Goal: Task Accomplishment & Management: Use online tool/utility

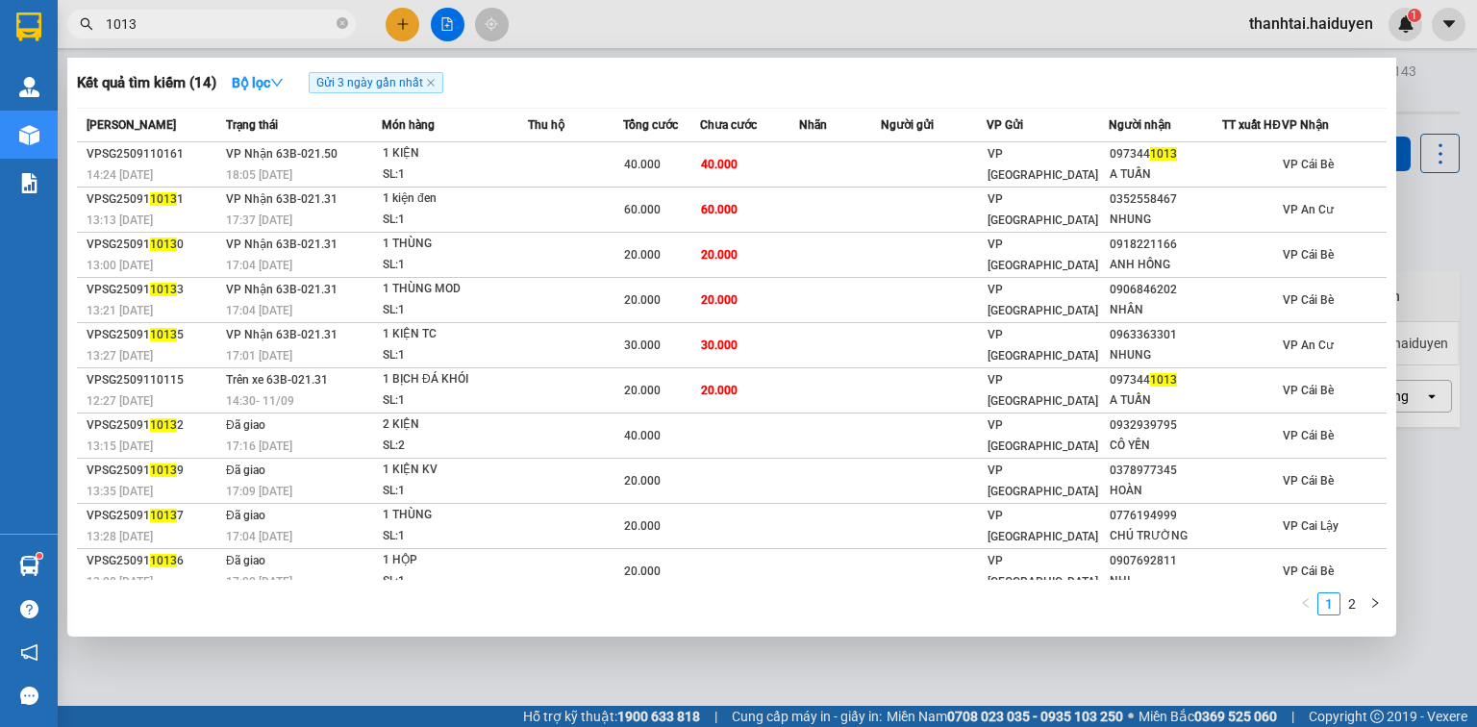
click at [262, 26] on input "1013" at bounding box center [219, 23] width 227 height 21
click at [337, 23] on icon "close-circle" at bounding box center [343, 23] width 12 height 12
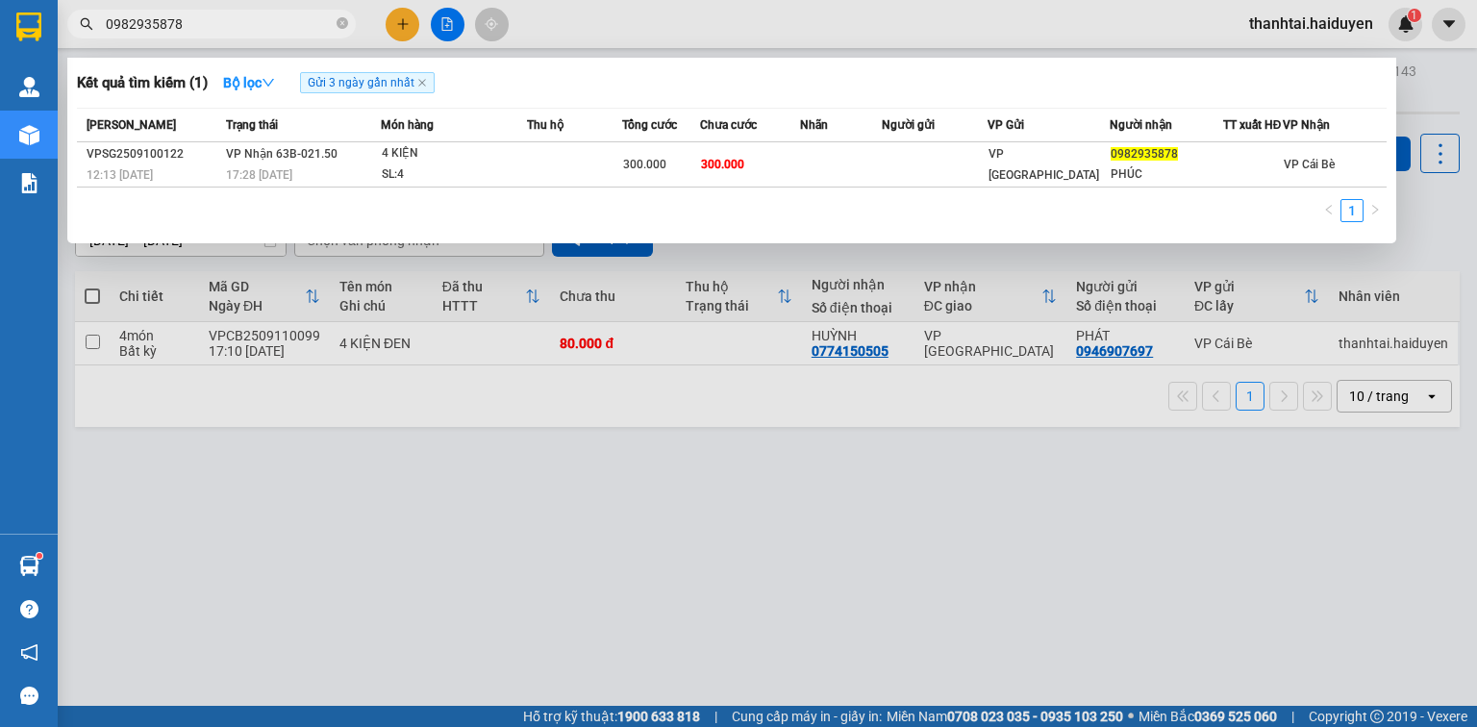
click at [1061, 606] on div at bounding box center [738, 363] width 1477 height 727
click at [304, 16] on input "0982935878" at bounding box center [219, 23] width 227 height 21
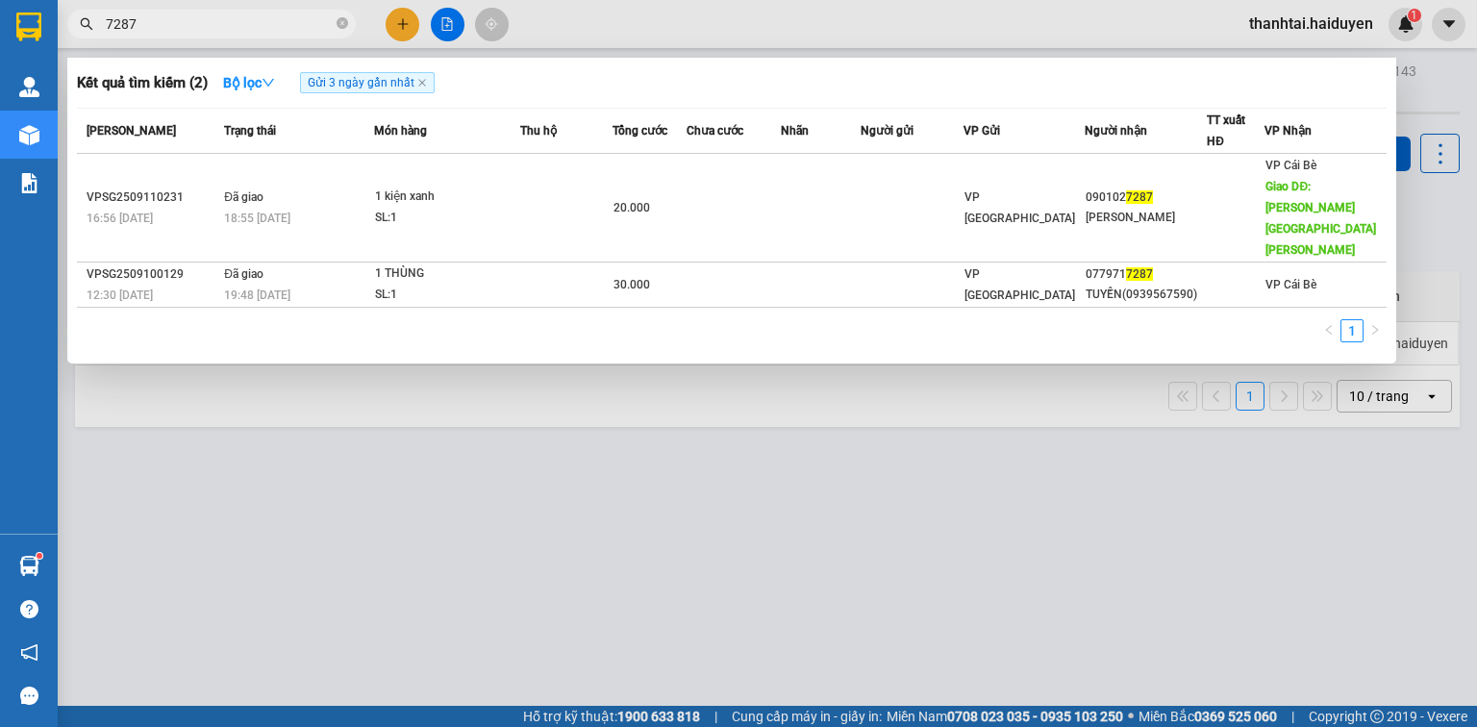
type input "7287"
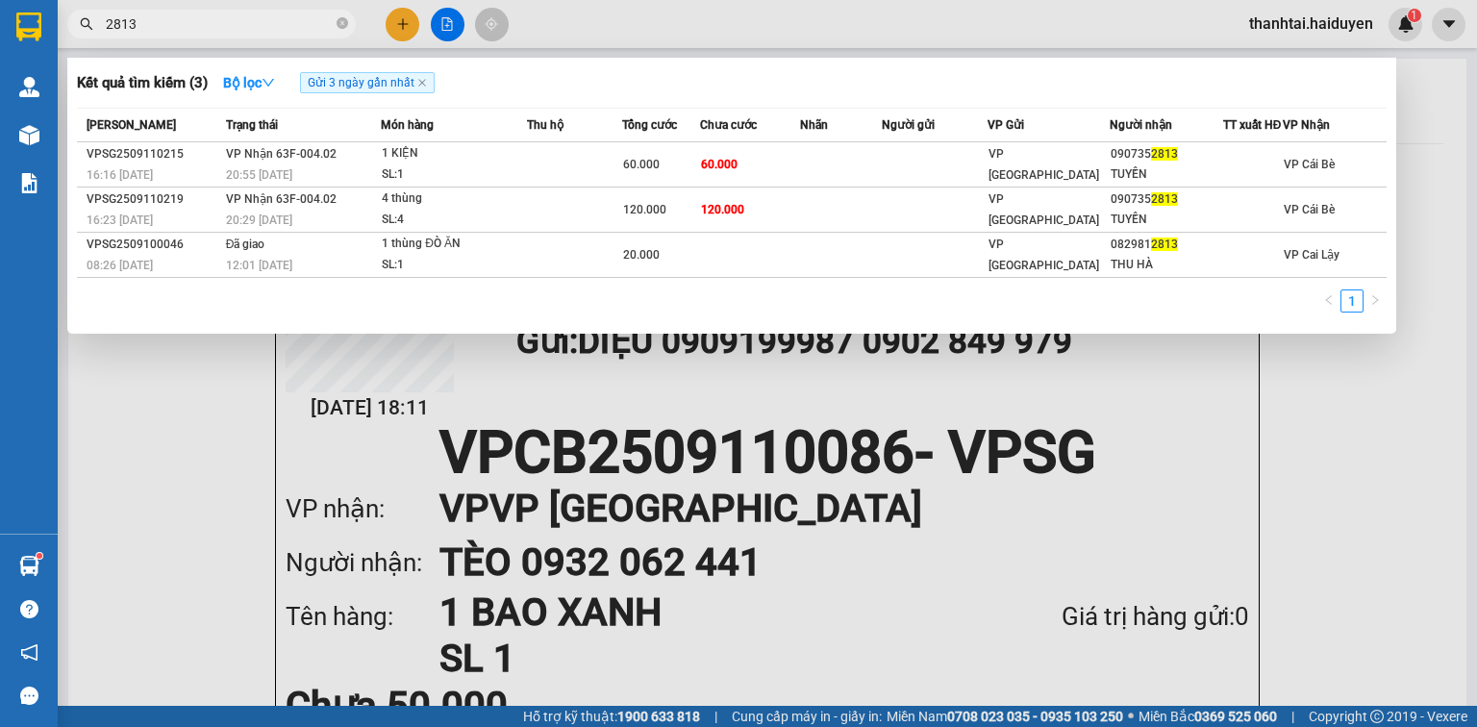
click at [294, 25] on input "2813" at bounding box center [219, 23] width 227 height 21
click at [293, 25] on input "2813" at bounding box center [219, 23] width 227 height 21
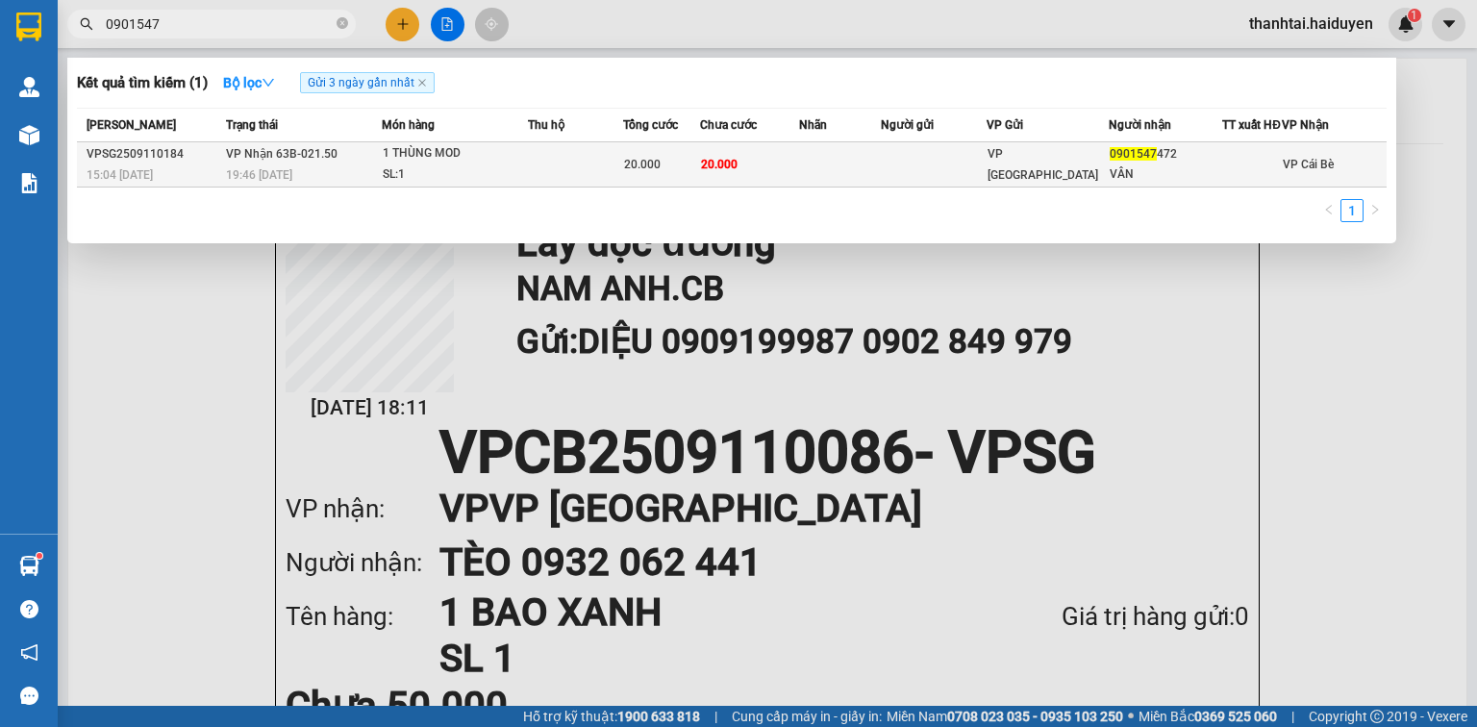
type input "0901547"
click at [559, 168] on td at bounding box center [575, 164] width 95 height 45
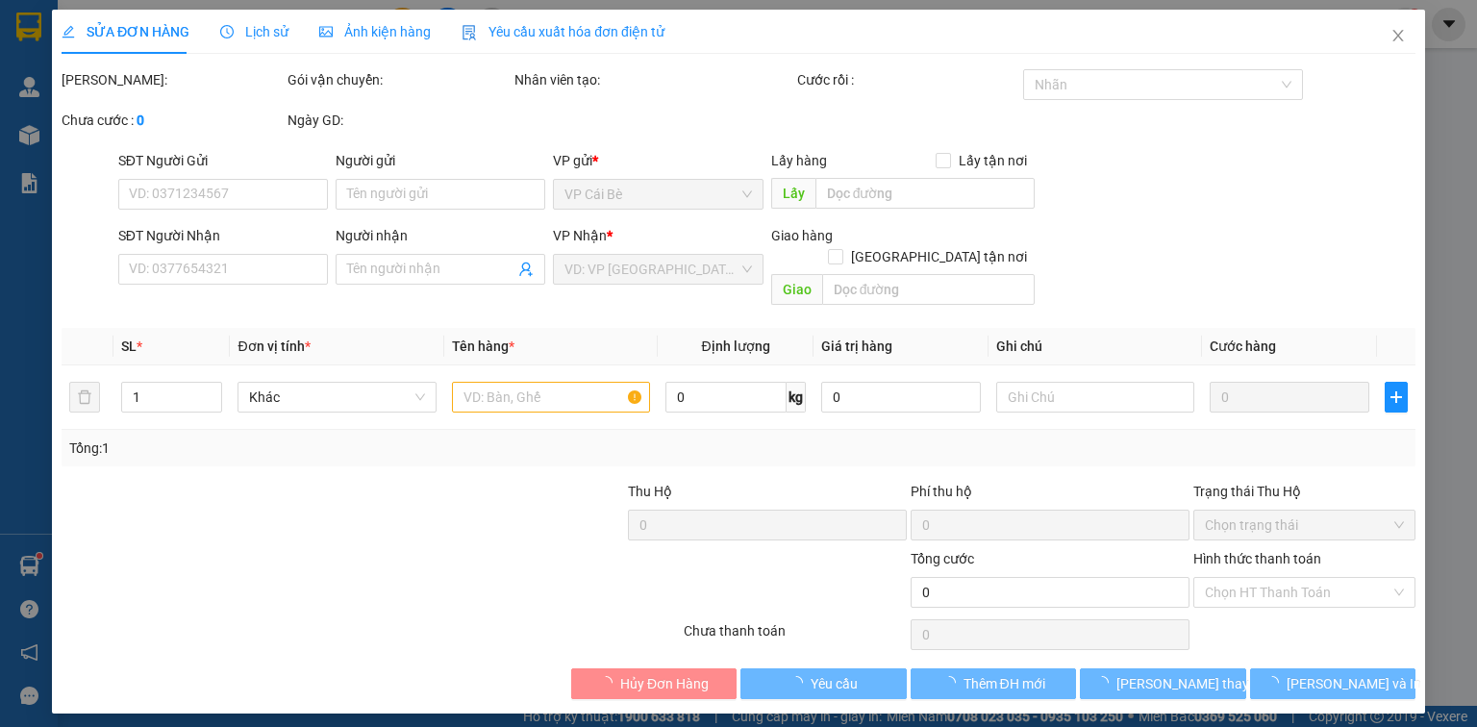
type input "0901547472"
type input "VÂN"
type input "20.000"
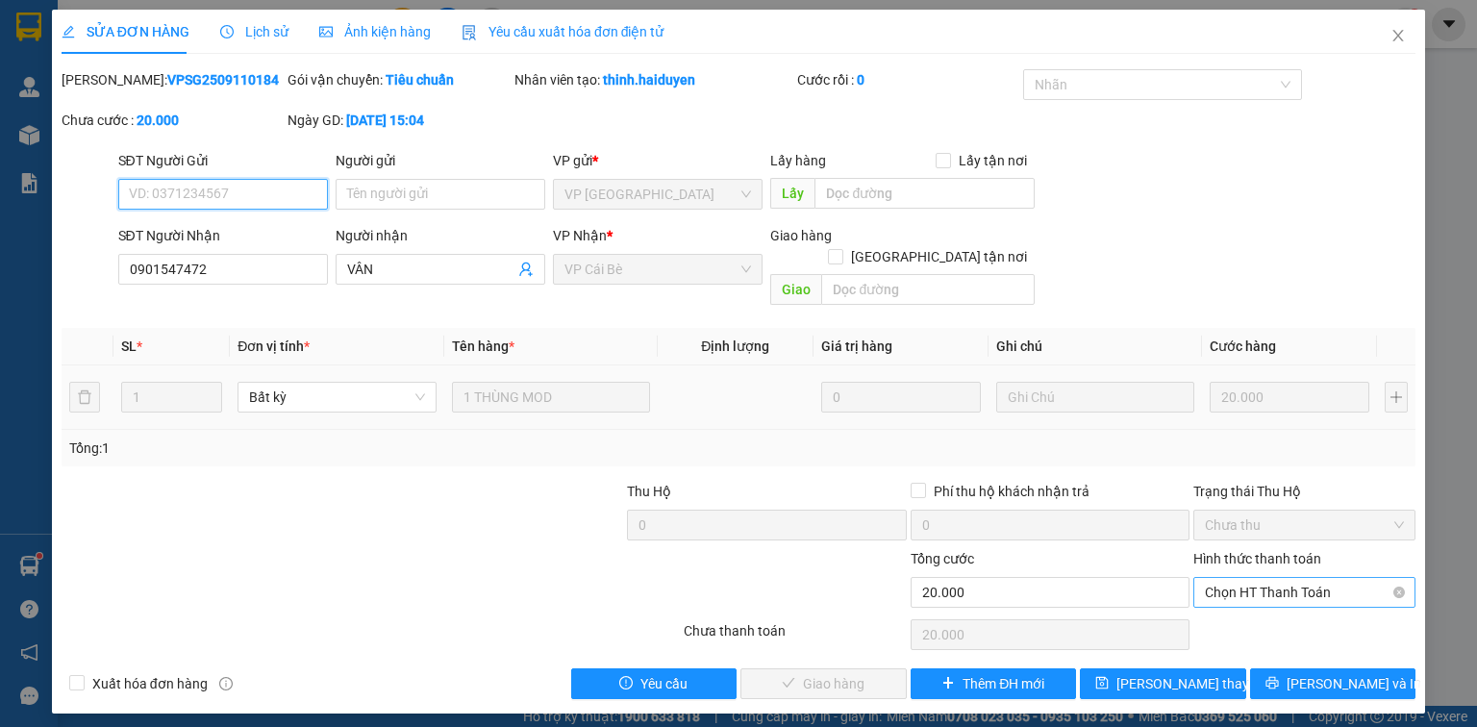
click at [1263, 585] on span "Chọn HT Thanh Toán" at bounding box center [1304, 592] width 199 height 29
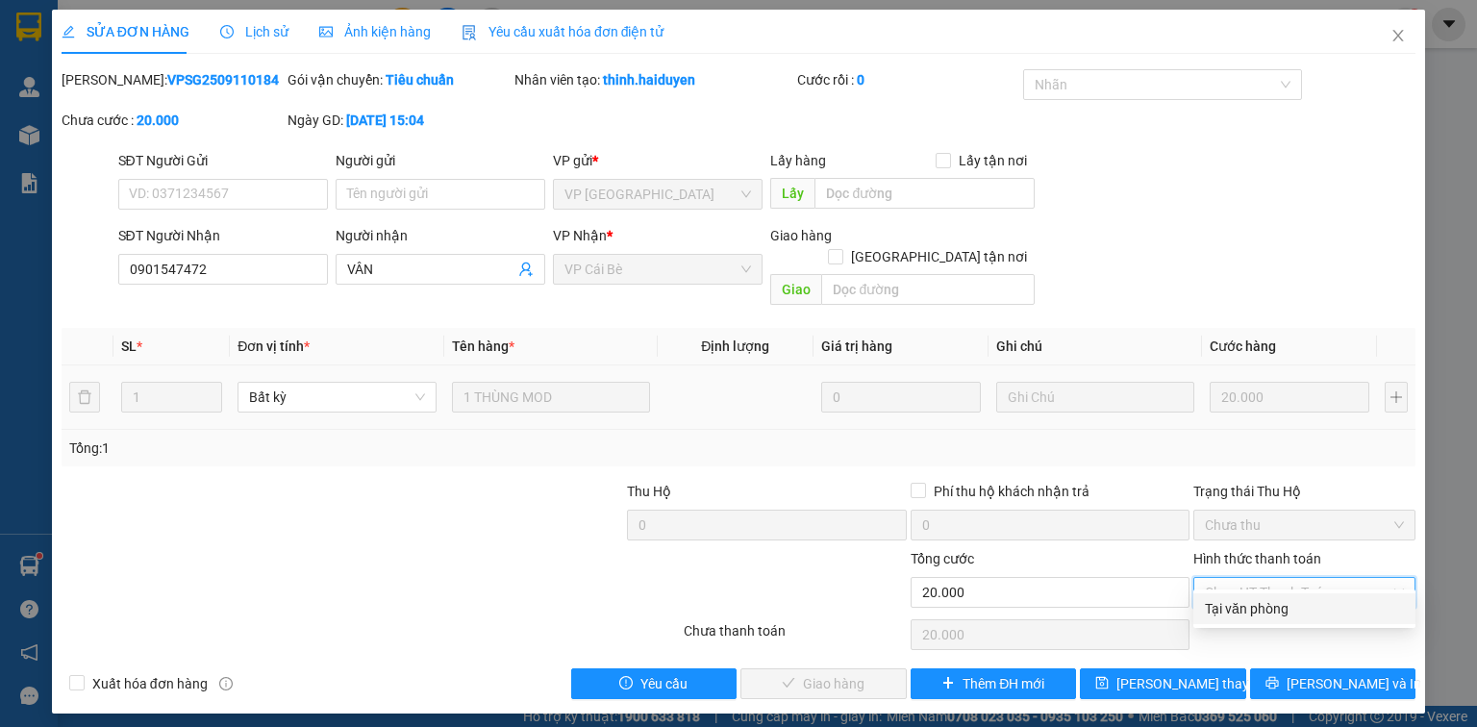
drag, startPoint x: 1254, startPoint y: 604, endPoint x: 1240, endPoint y: 607, distance: 13.8
click at [1254, 605] on div "Tại văn phòng" at bounding box center [1304, 608] width 199 height 21
type input "0"
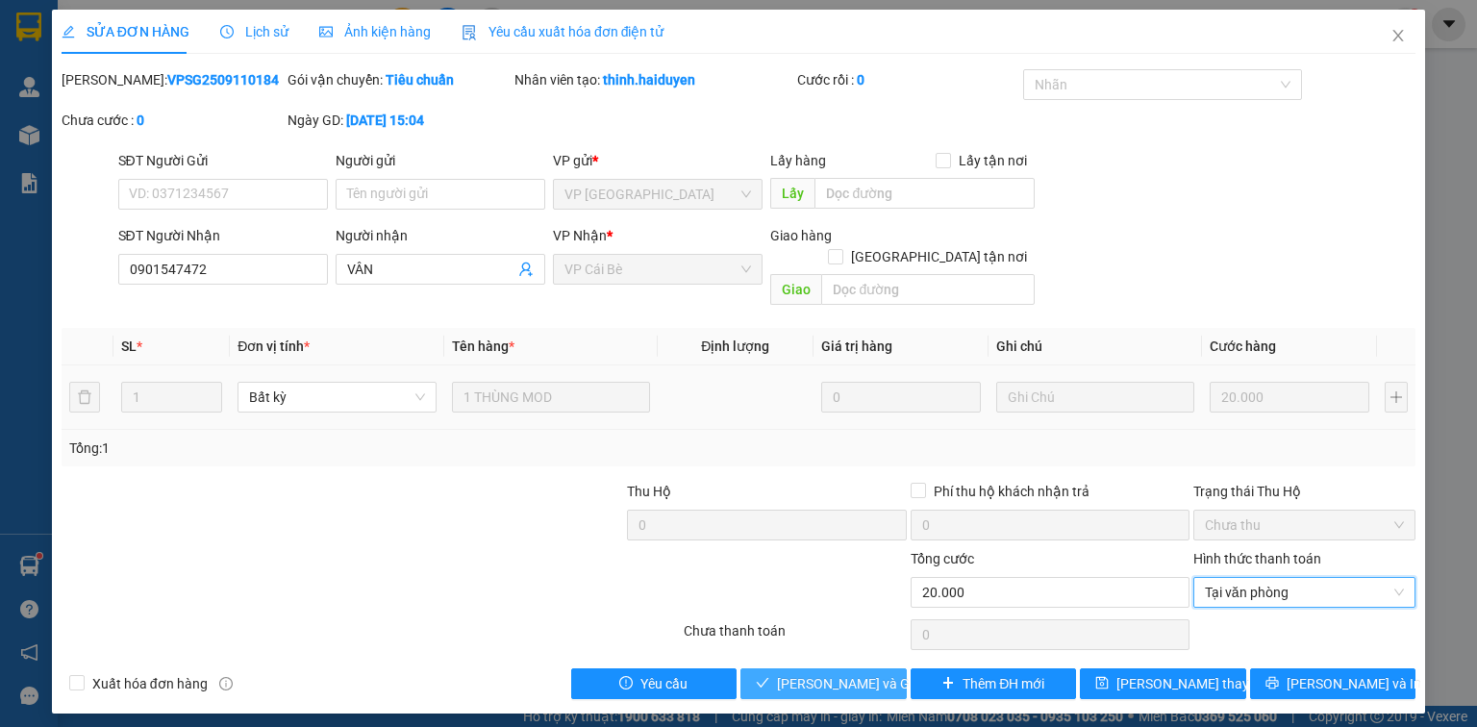
click at [841, 673] on span "Lưu và Giao hàng" at bounding box center [869, 683] width 185 height 21
